Goal: Task Accomplishment & Management: Manage account settings

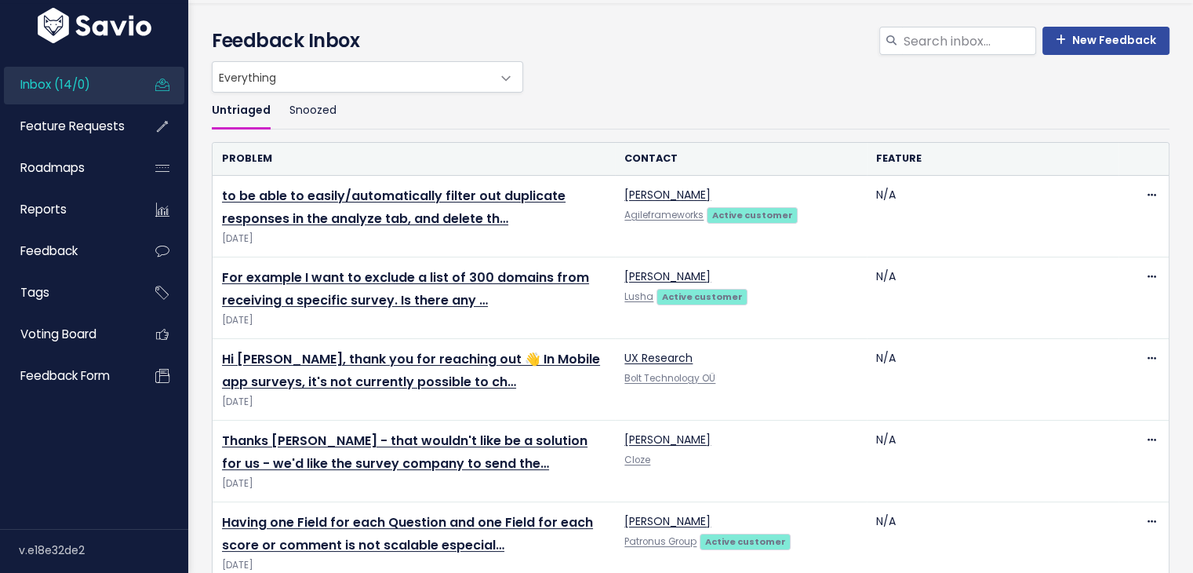
scroll to position [49, 0]
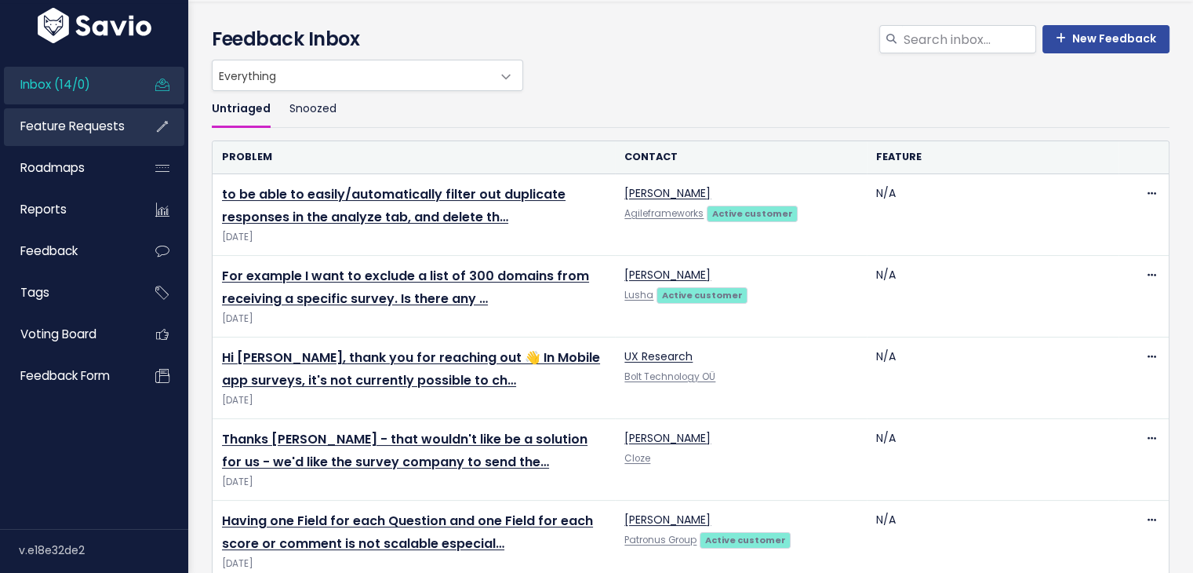
click at [60, 141] on link "Feature Requests" at bounding box center [67, 126] width 126 height 36
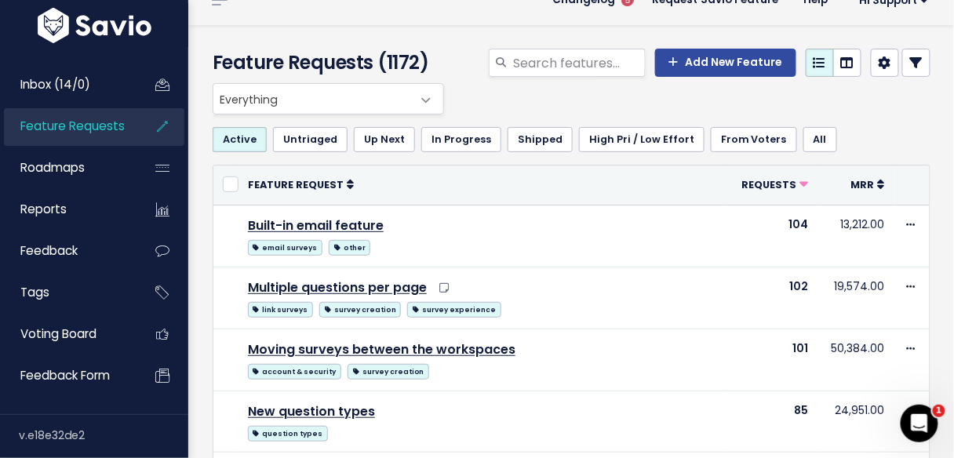
drag, startPoint x: 1178, startPoint y: 3, endPoint x: 570, endPoint y: 104, distance: 616.4
click at [570, 104] on div "Everything No Product Area Core Surveys Analysis Integrations Insights Hub Dash…" at bounding box center [568, 98] width 718 height 31
click at [883, 115] on div "Active Untriaged Up Next In Progress Shipped High Pri / Low Effort From [GEOGRA…" at bounding box center [572, 140] width 718 height 50
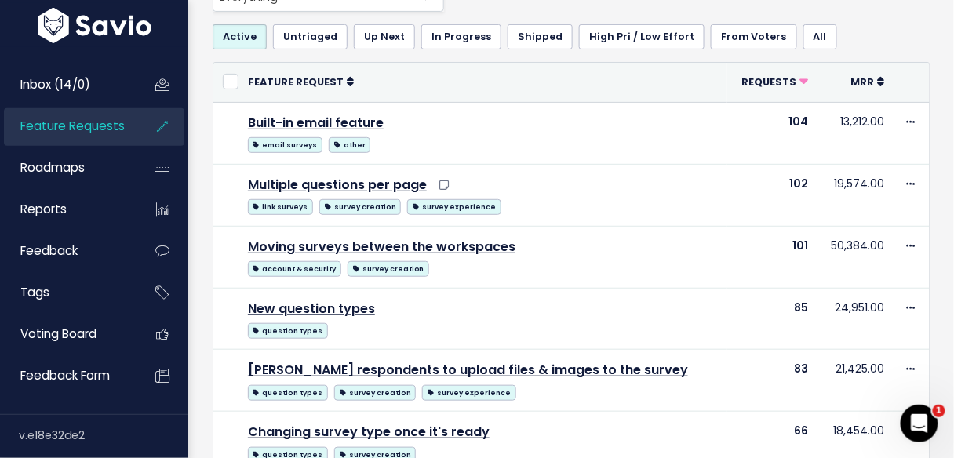
scroll to position [129, 0]
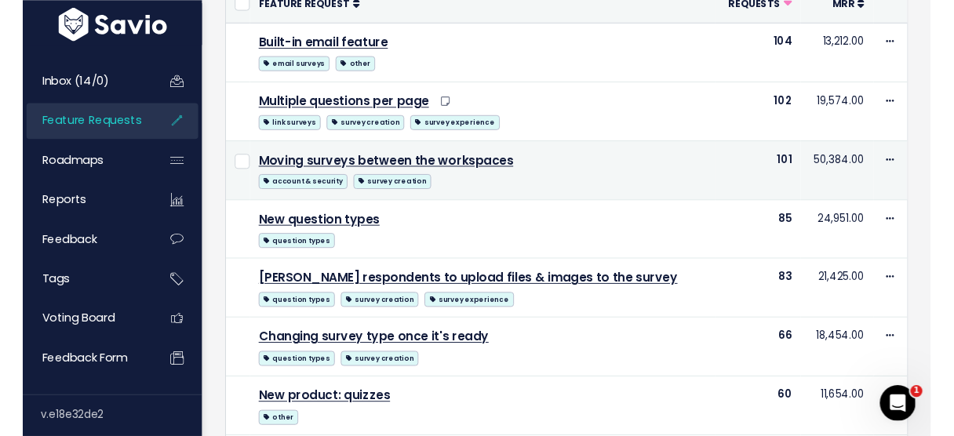
scroll to position [255, 0]
